Goal: Task Accomplishment & Management: Use online tool/utility

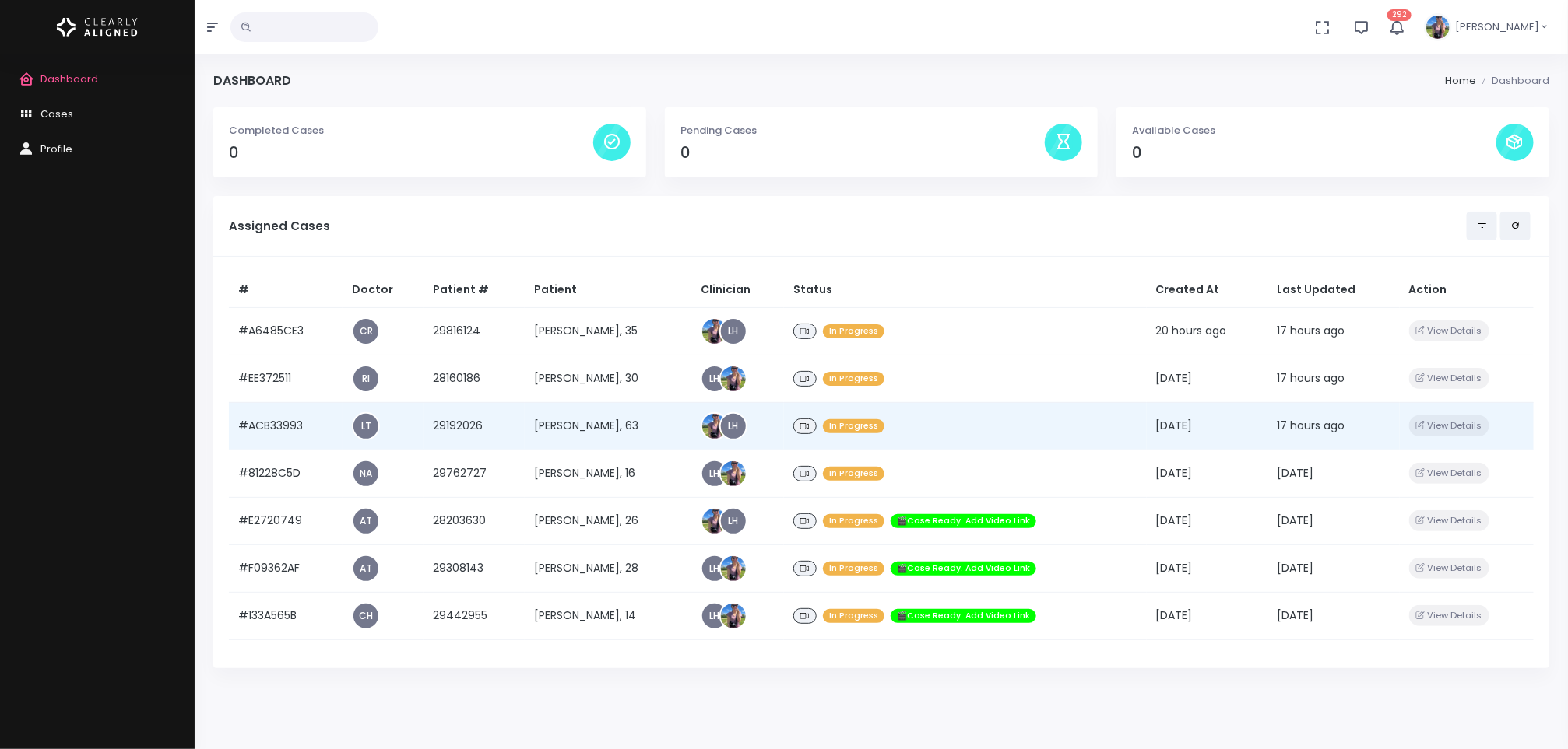
click at [588, 434] on td "[PERSON_NAME], 63" at bounding box center [608, 426] width 166 height 47
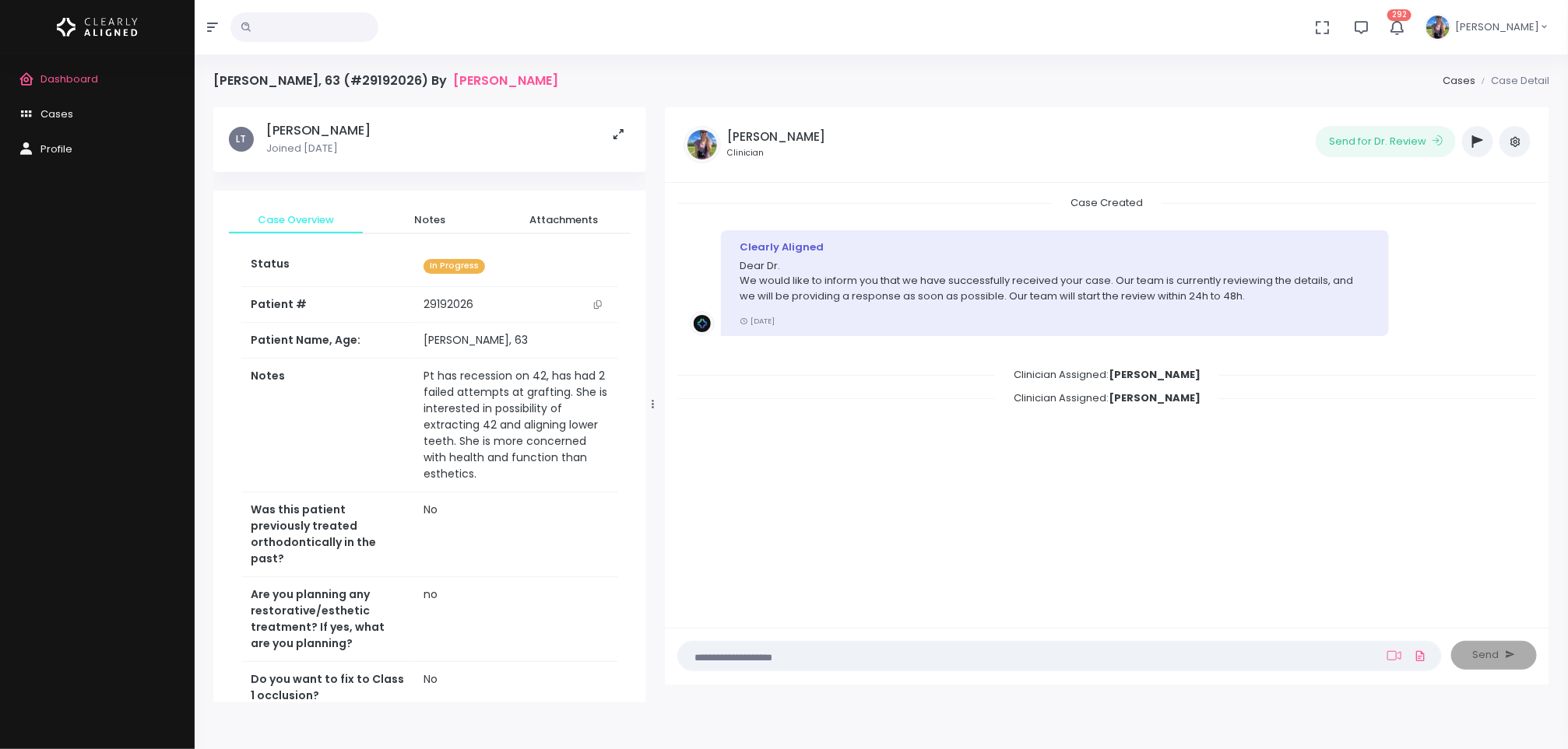
scroll to position [579, 0]
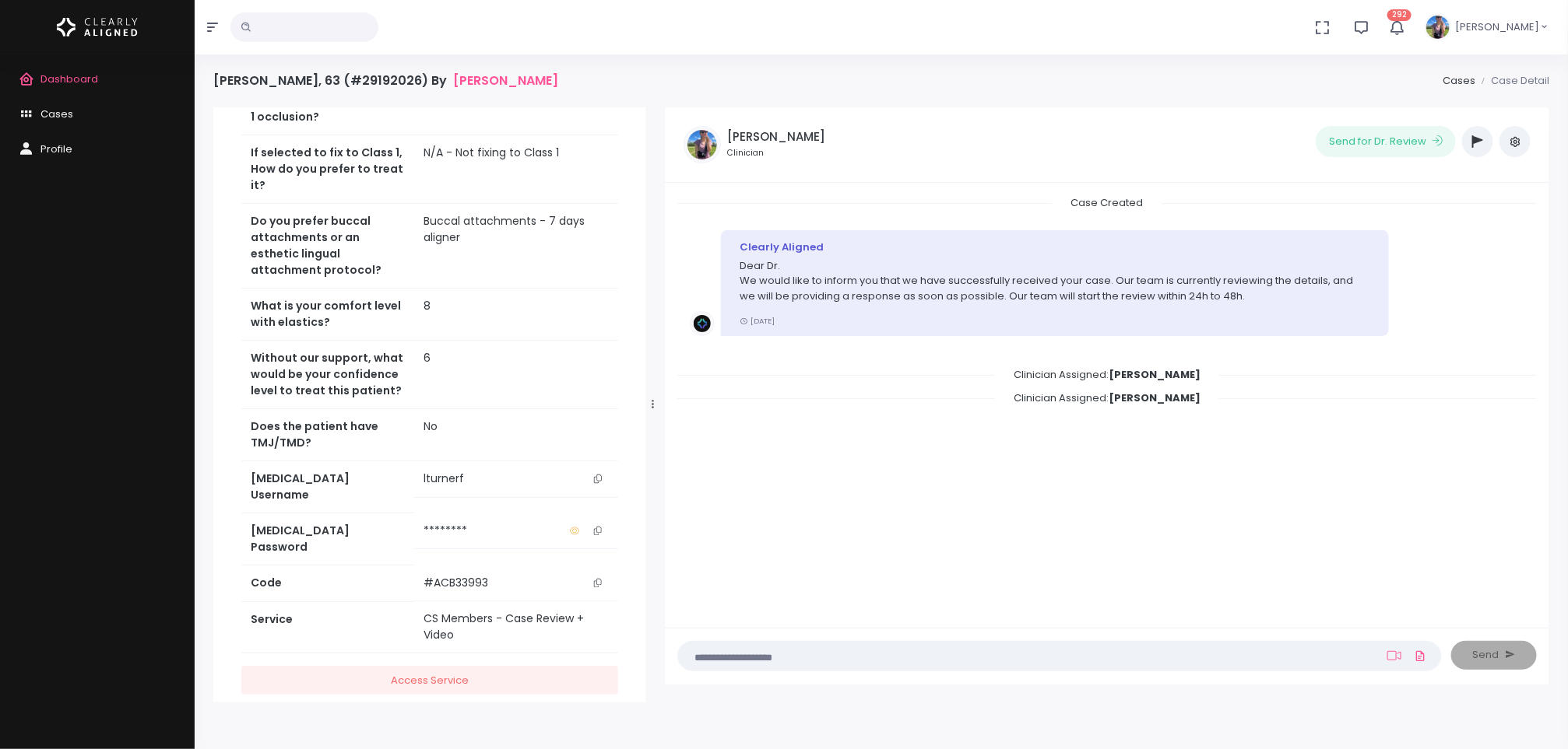
click at [84, 77] on span "Dashboard" at bounding box center [69, 79] width 57 height 15
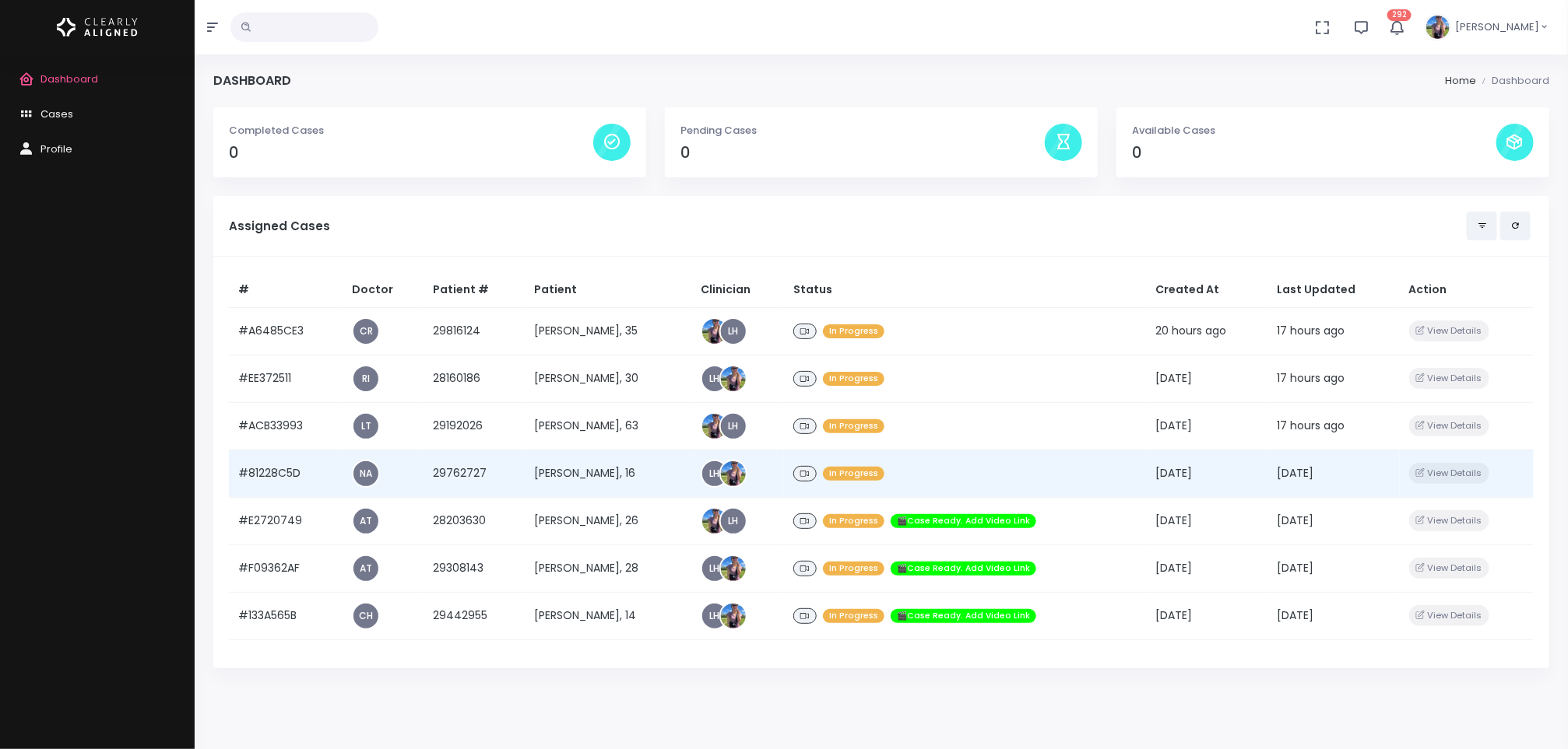
click at [605, 464] on td "[PERSON_NAME], 16" at bounding box center [608, 474] width 166 height 47
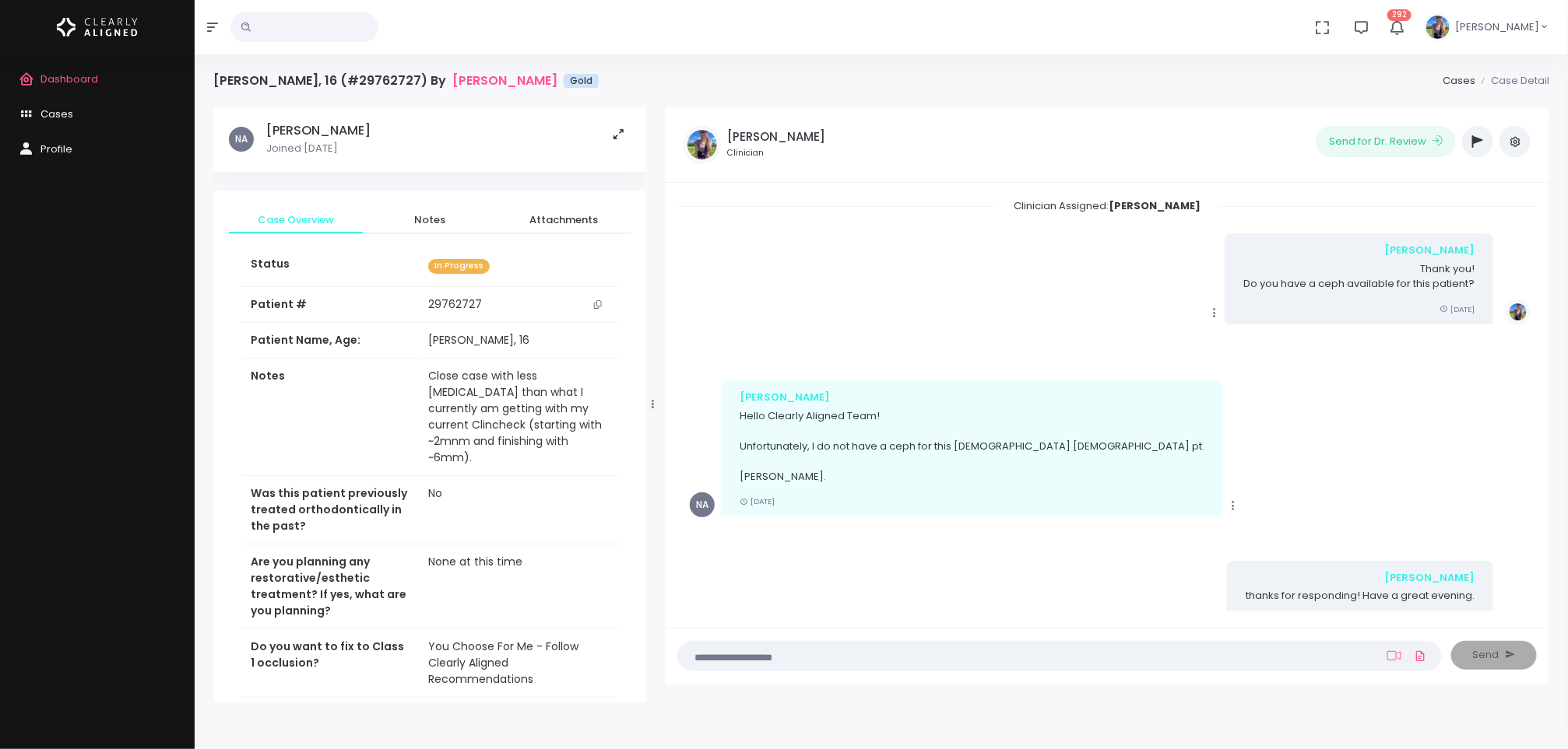
scroll to position [668, 0]
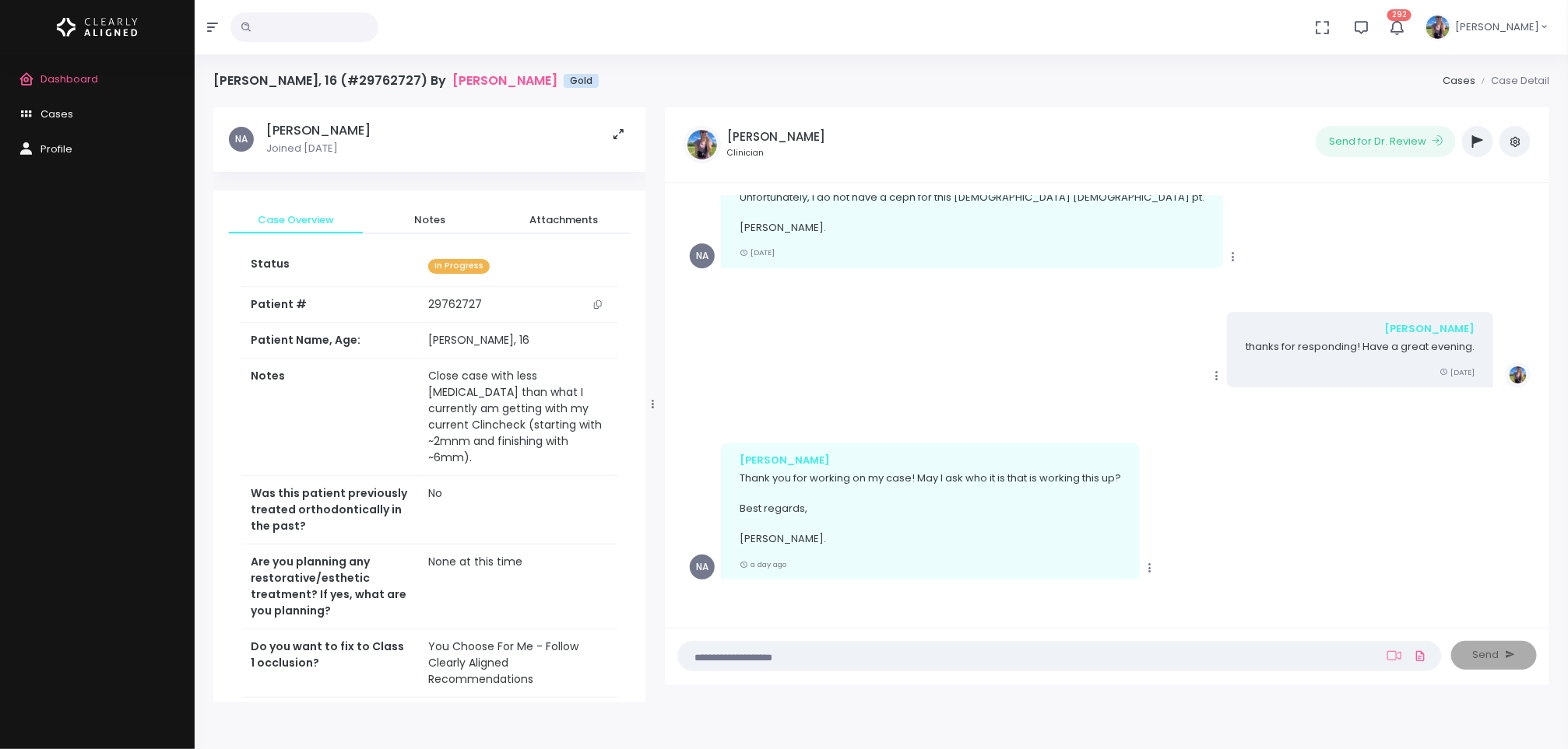
click at [1481, 145] on icon "button" at bounding box center [1478, 142] width 11 height 13
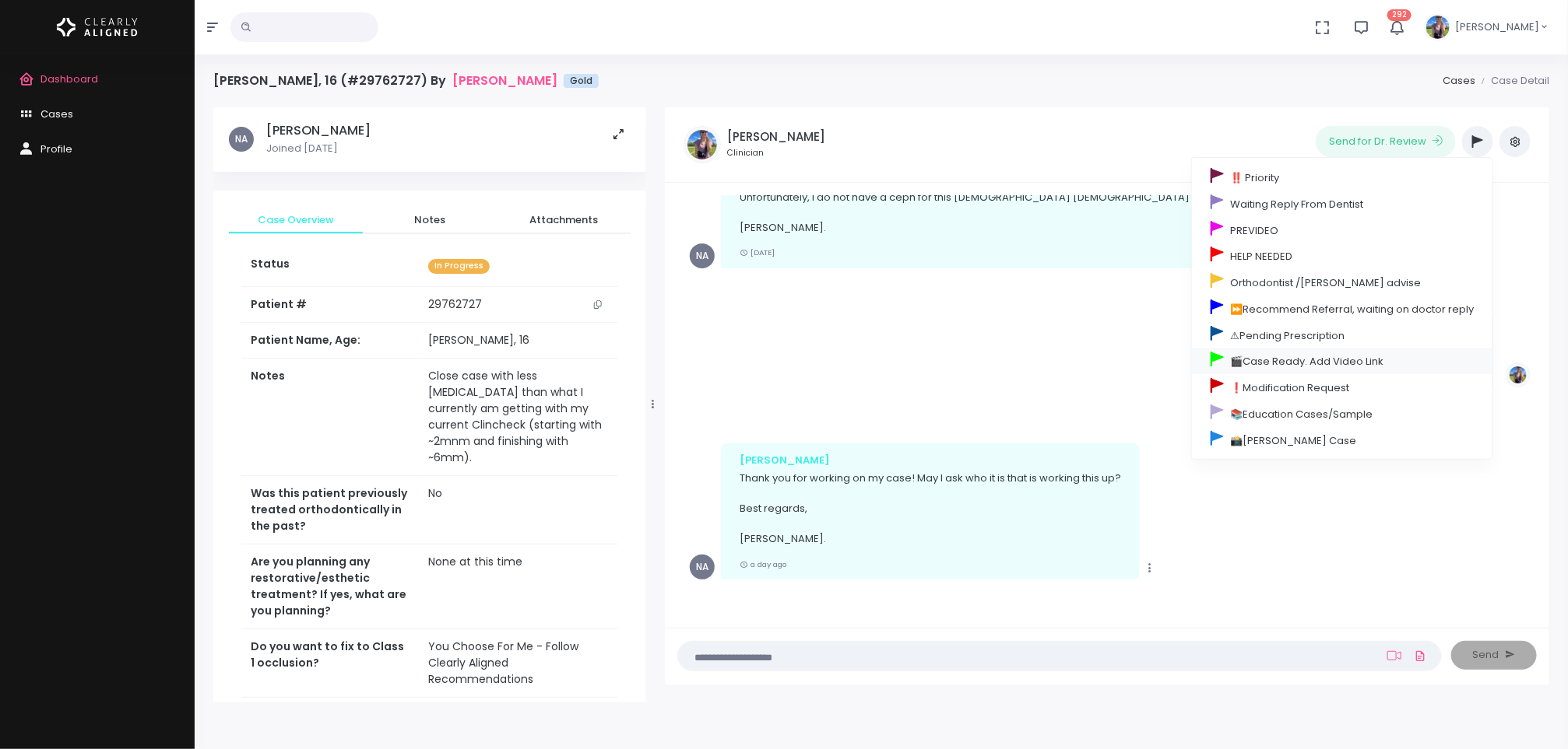
click at [1283, 366] on link "🎬Case Ready. Add Video Link" at bounding box center [1342, 361] width 300 height 26
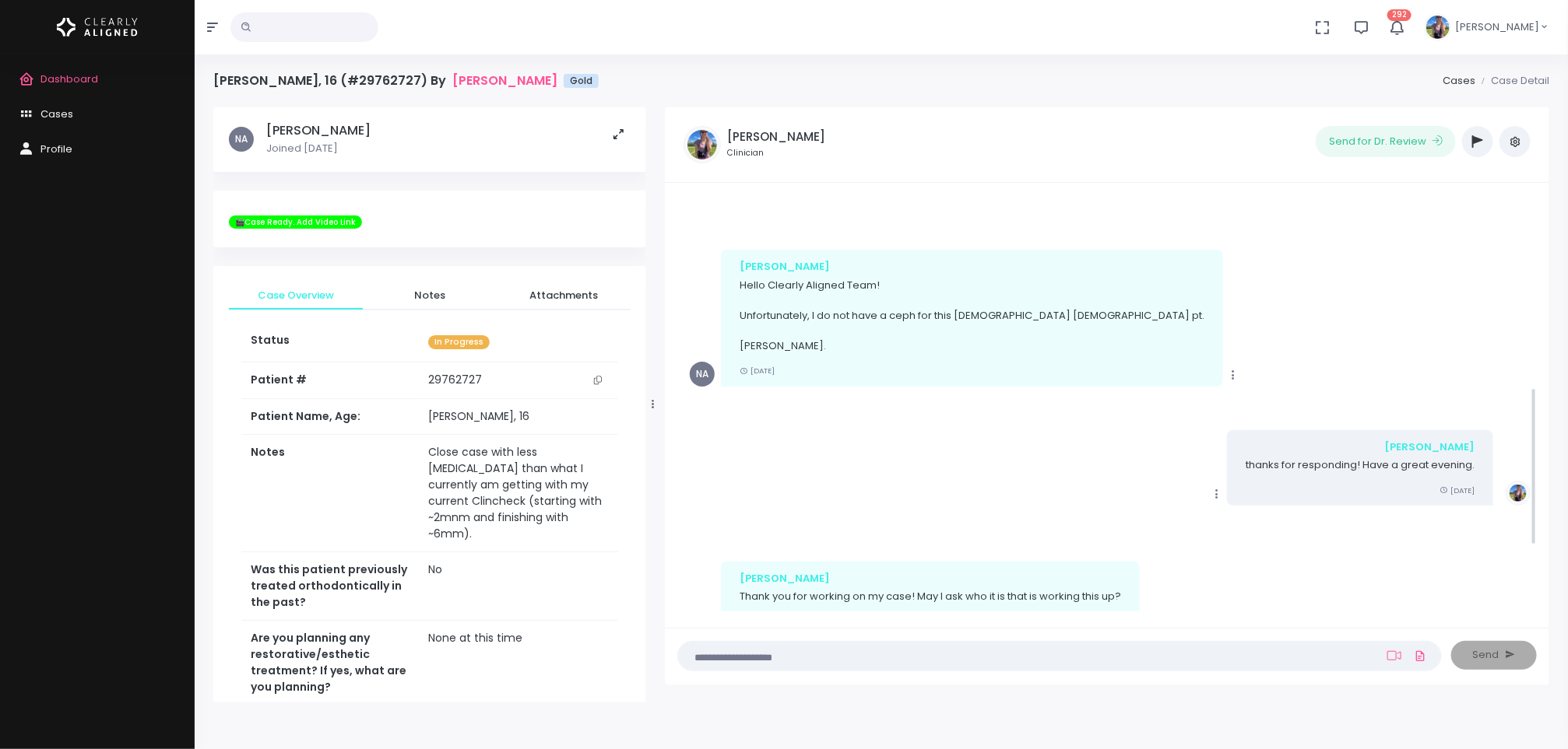
scroll to position [0, 0]
